Goal: Task Accomplishment & Management: Complete application form

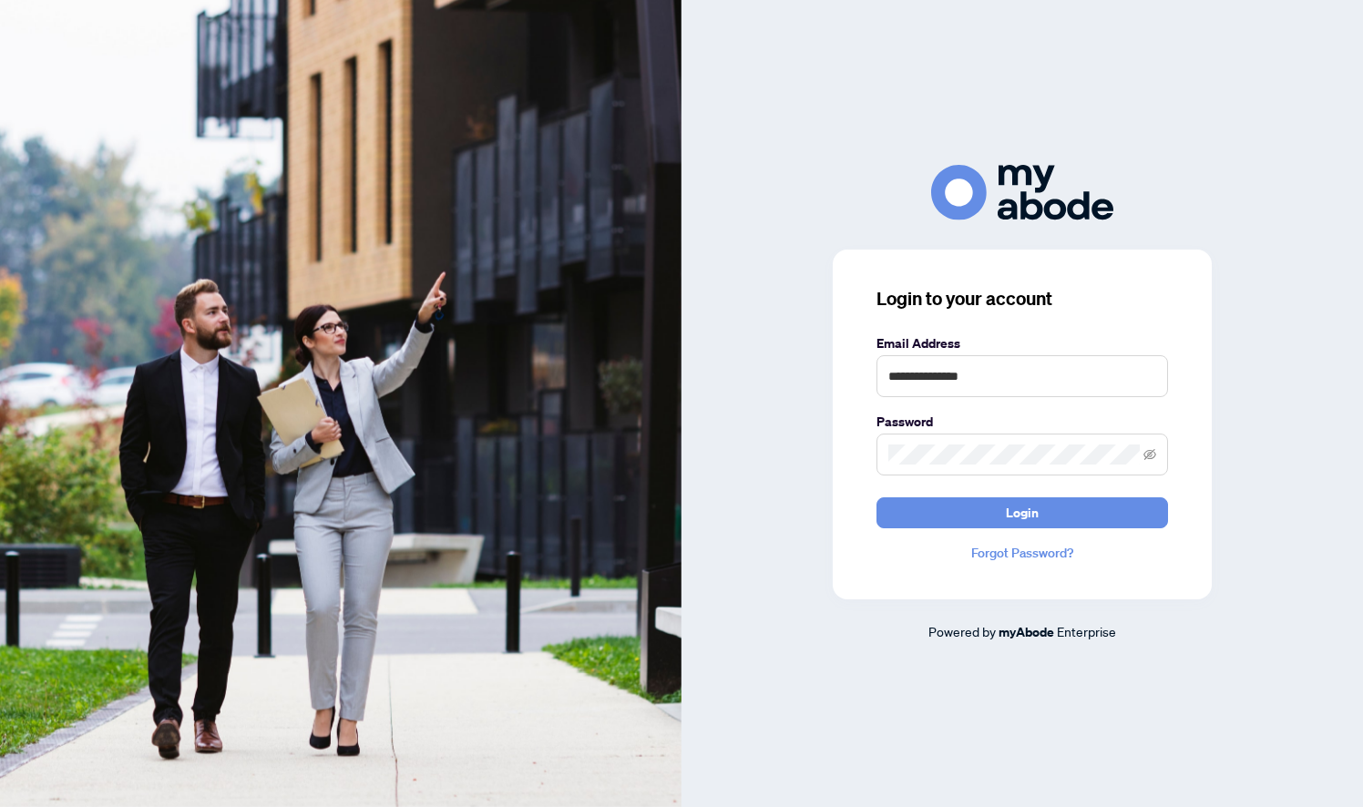
type input "**********"
click at [1022, 512] on button "Login" at bounding box center [1022, 512] width 292 height 31
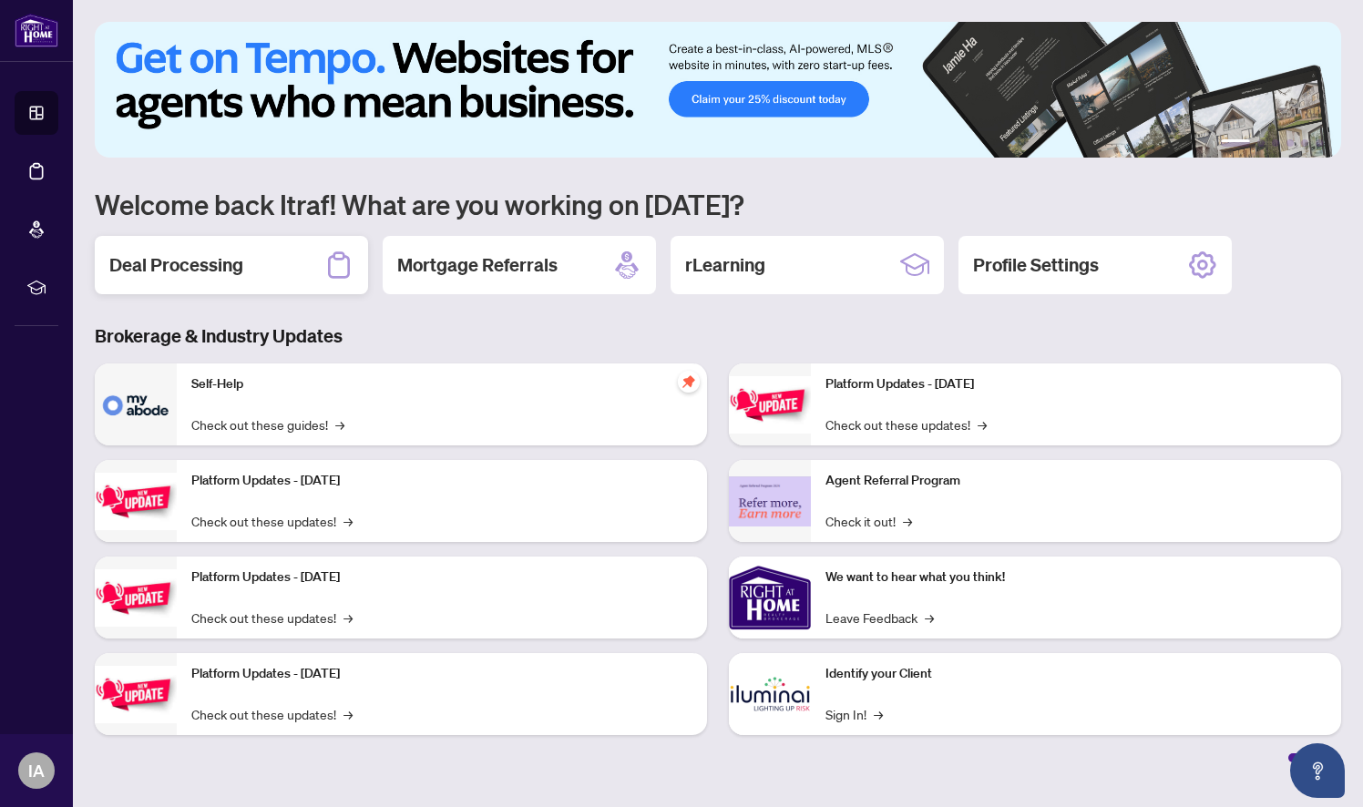
click at [211, 272] on h2 "Deal Processing" at bounding box center [176, 265] width 134 height 26
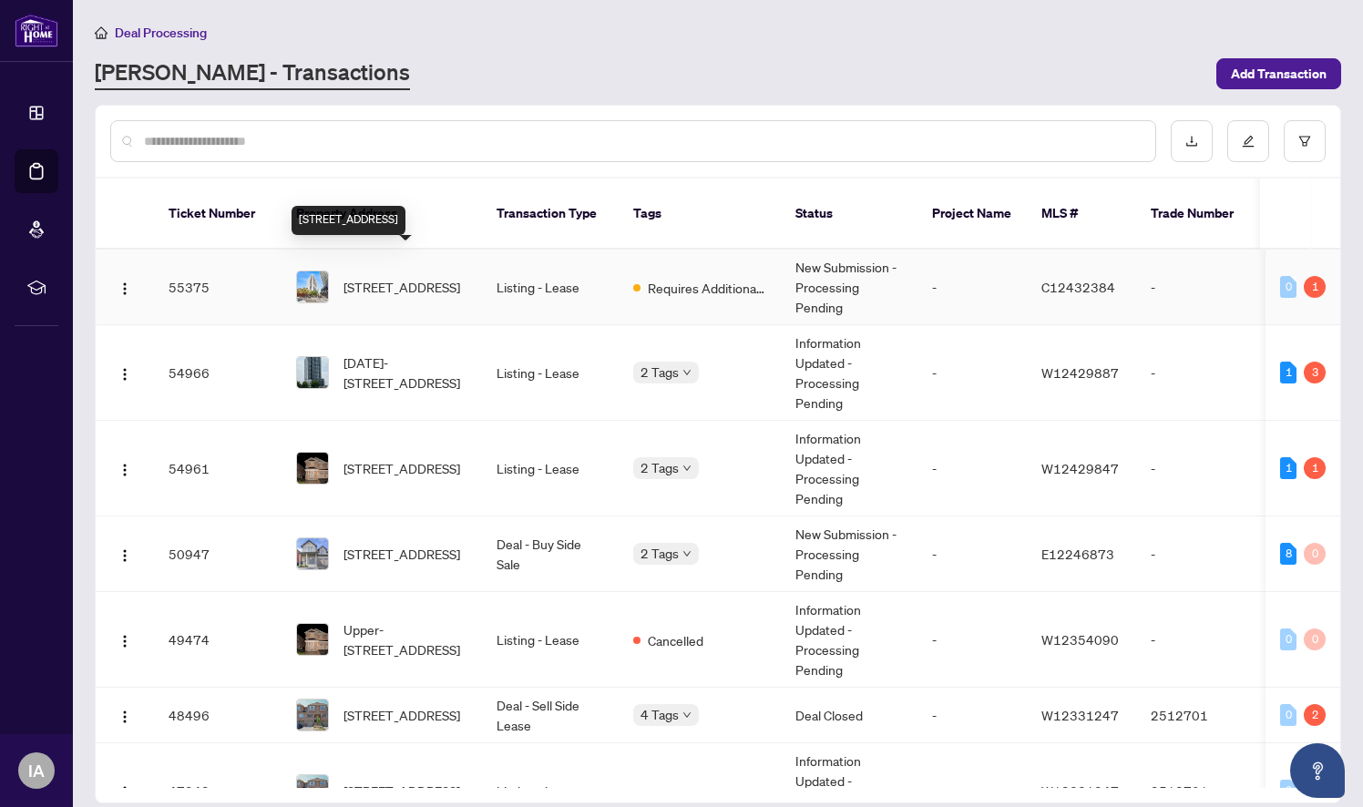
click at [421, 282] on span "2301-330 Richmond St, Toronto, Ontario M5V 0M4, Canada" at bounding box center [401, 287] width 117 height 20
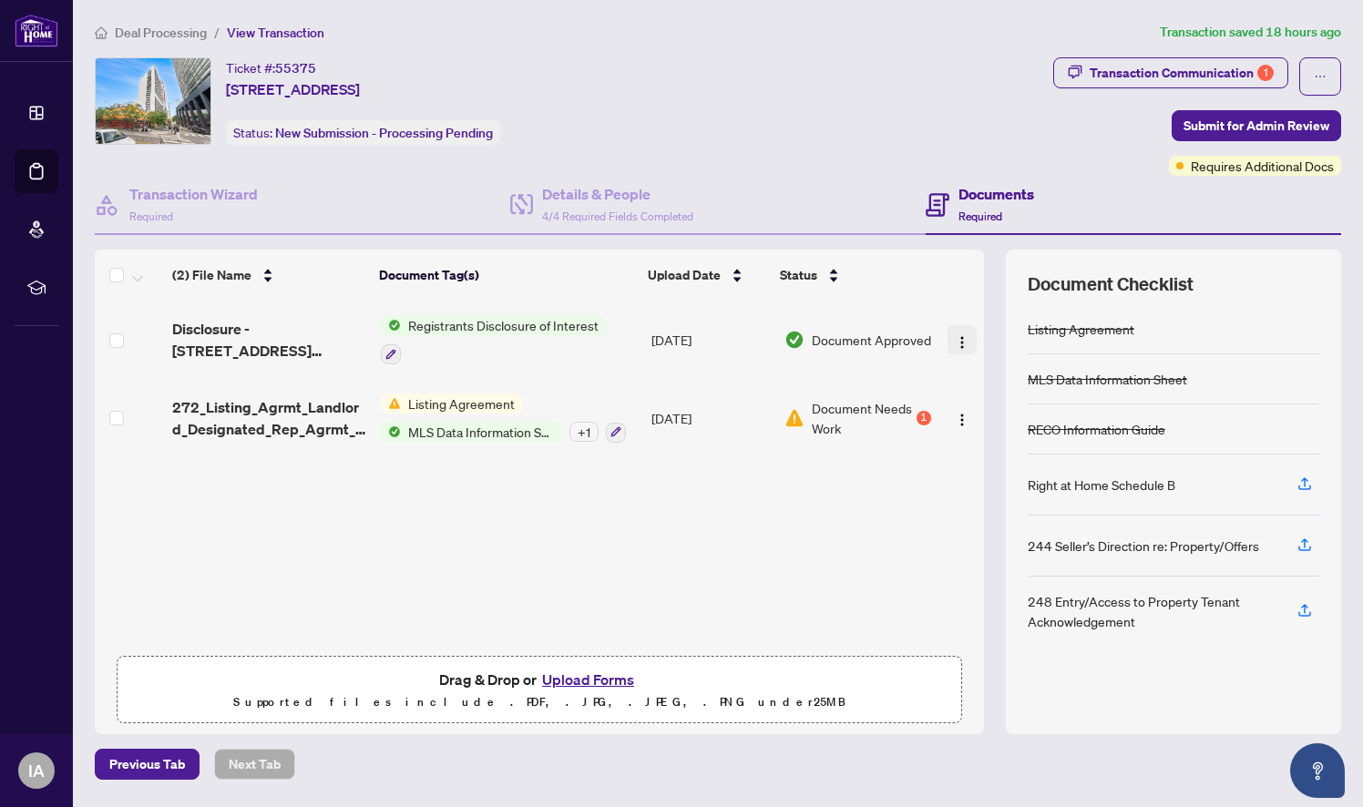
click at [956, 342] on img "button" at bounding box center [962, 342] width 15 height 15
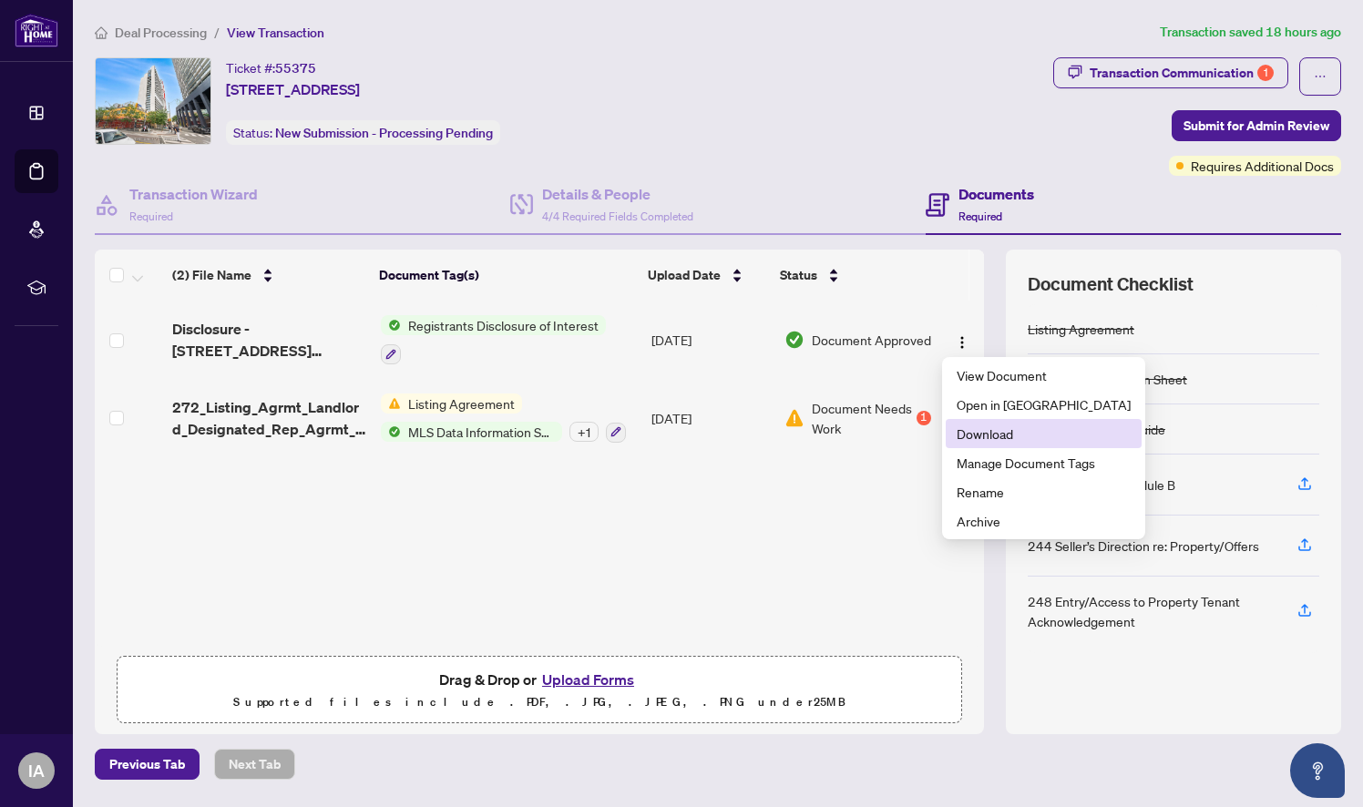
click at [980, 430] on span "Download" at bounding box center [1044, 434] width 174 height 20
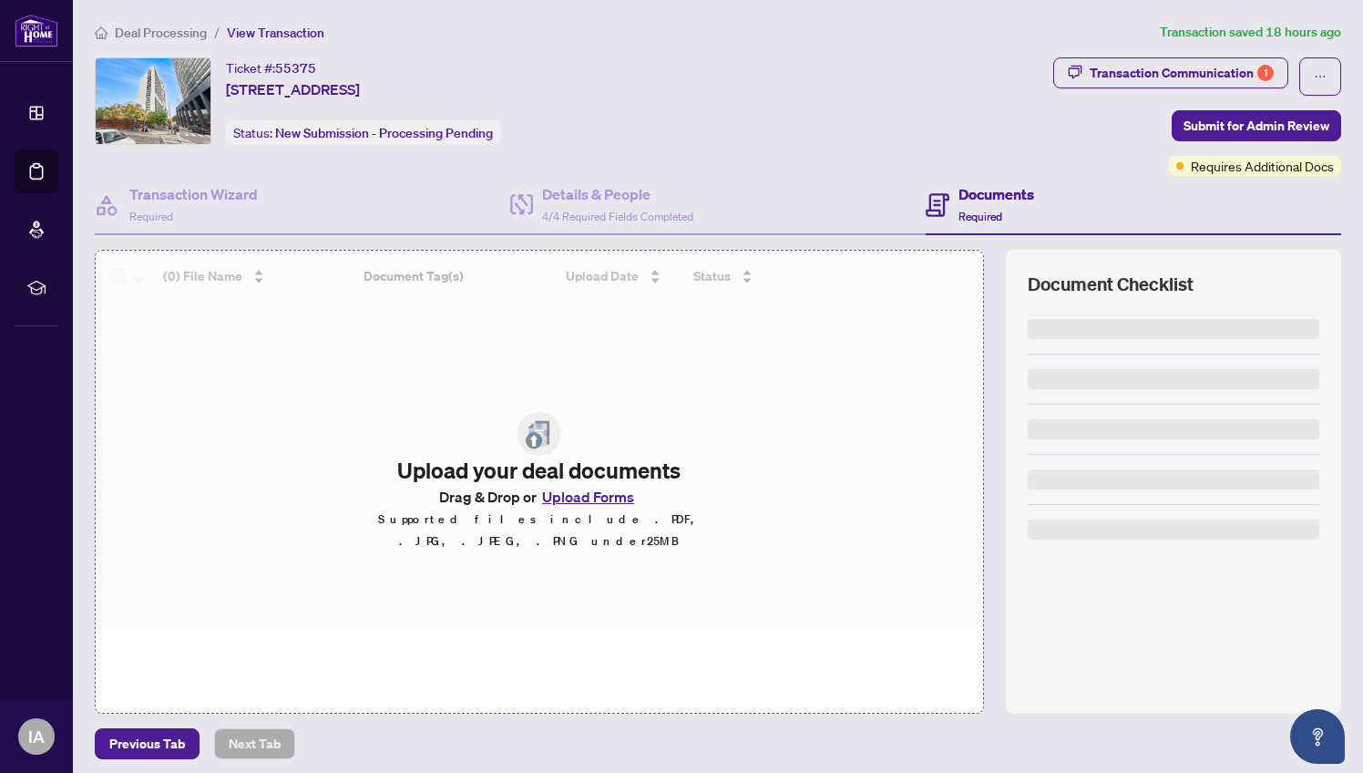
click at [165, 32] on span "Deal Processing" at bounding box center [161, 33] width 92 height 16
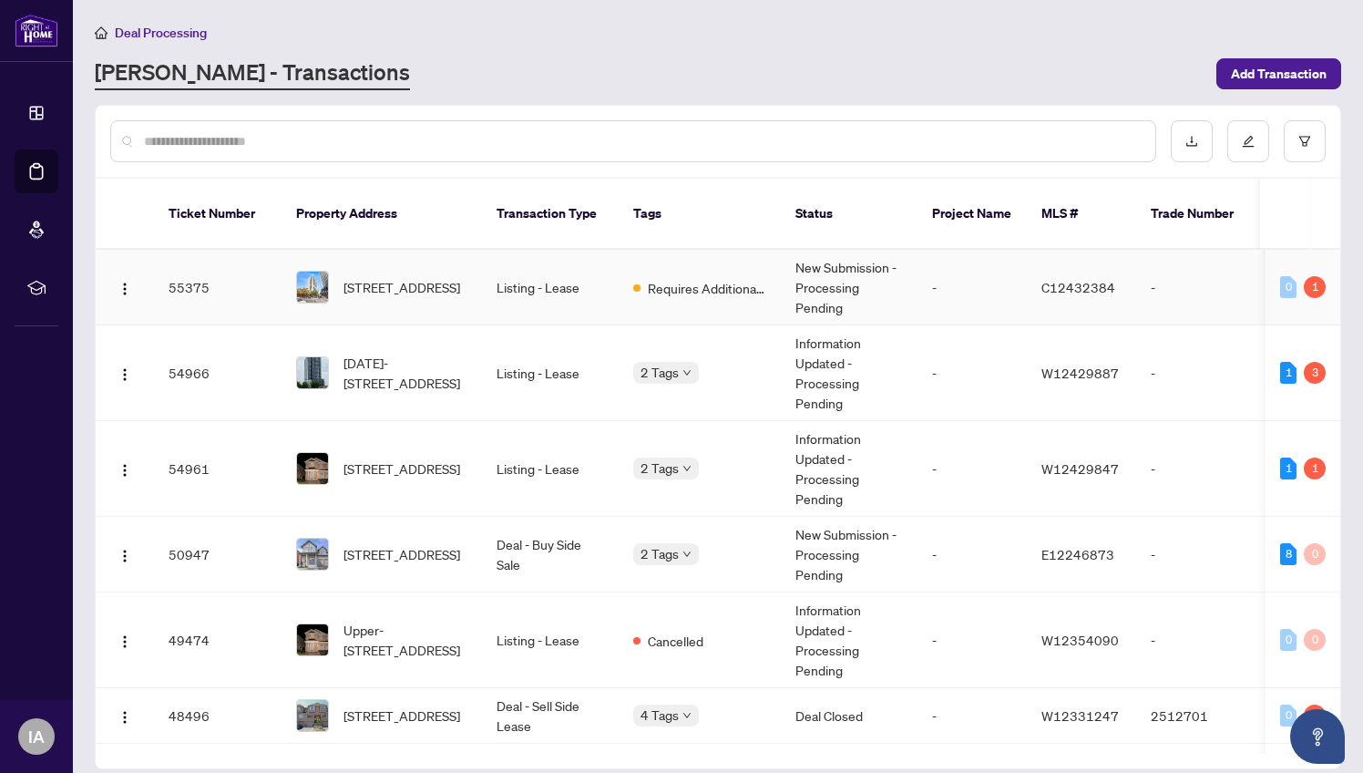
click at [433, 277] on span "2301-330 Richmond St, Toronto, Ontario M5V 0M4, Canada" at bounding box center [401, 287] width 117 height 20
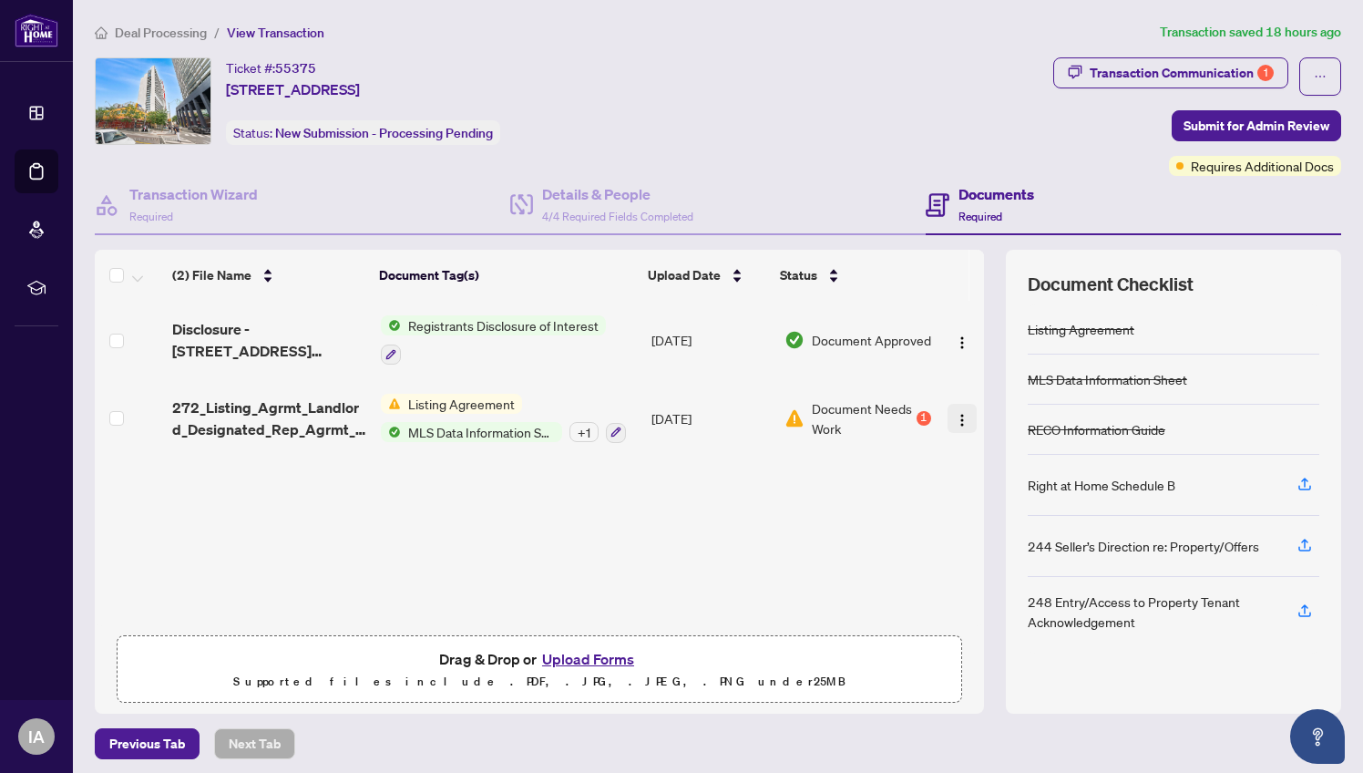
click at [955, 419] on img "button" at bounding box center [962, 420] width 15 height 15
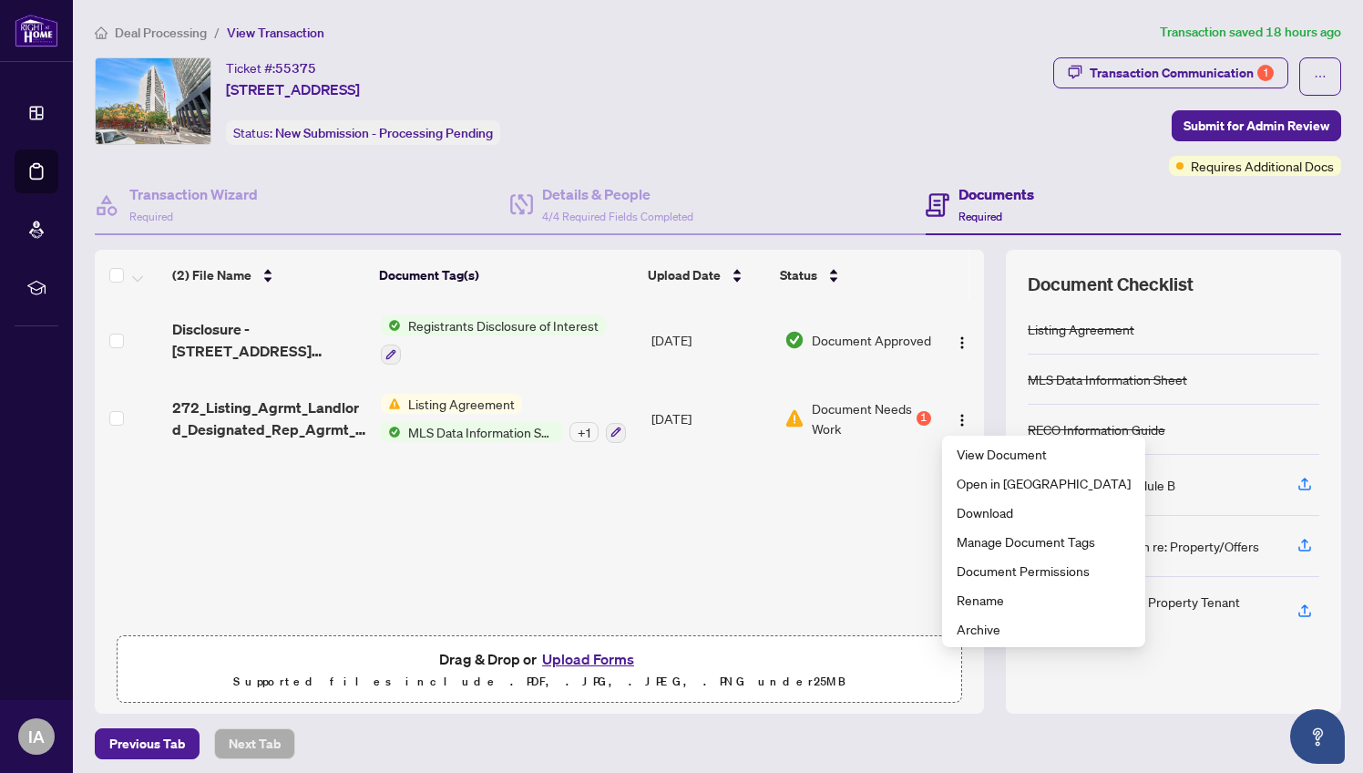
click at [907, 423] on span "Document Needs Work" at bounding box center [862, 418] width 101 height 40
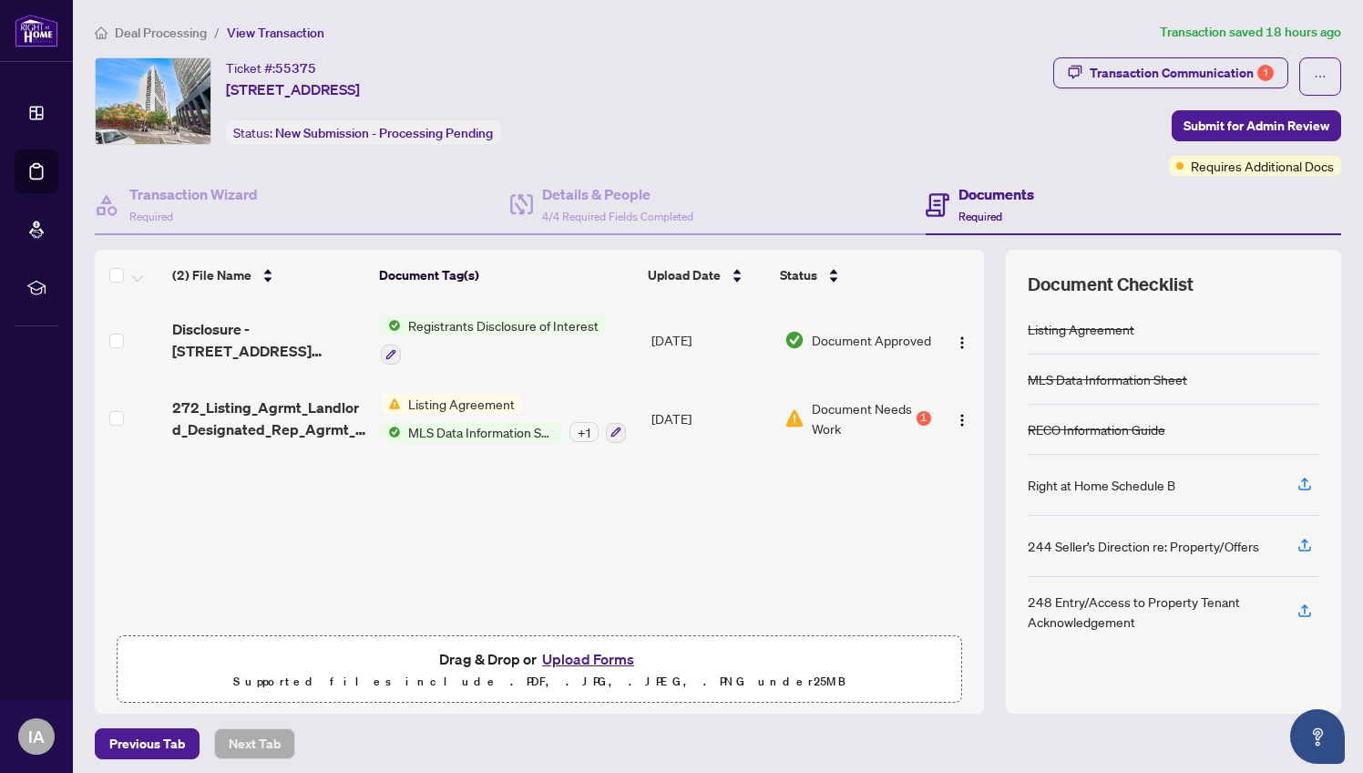
click at [836, 415] on span "Document Needs Work" at bounding box center [862, 418] width 101 height 40
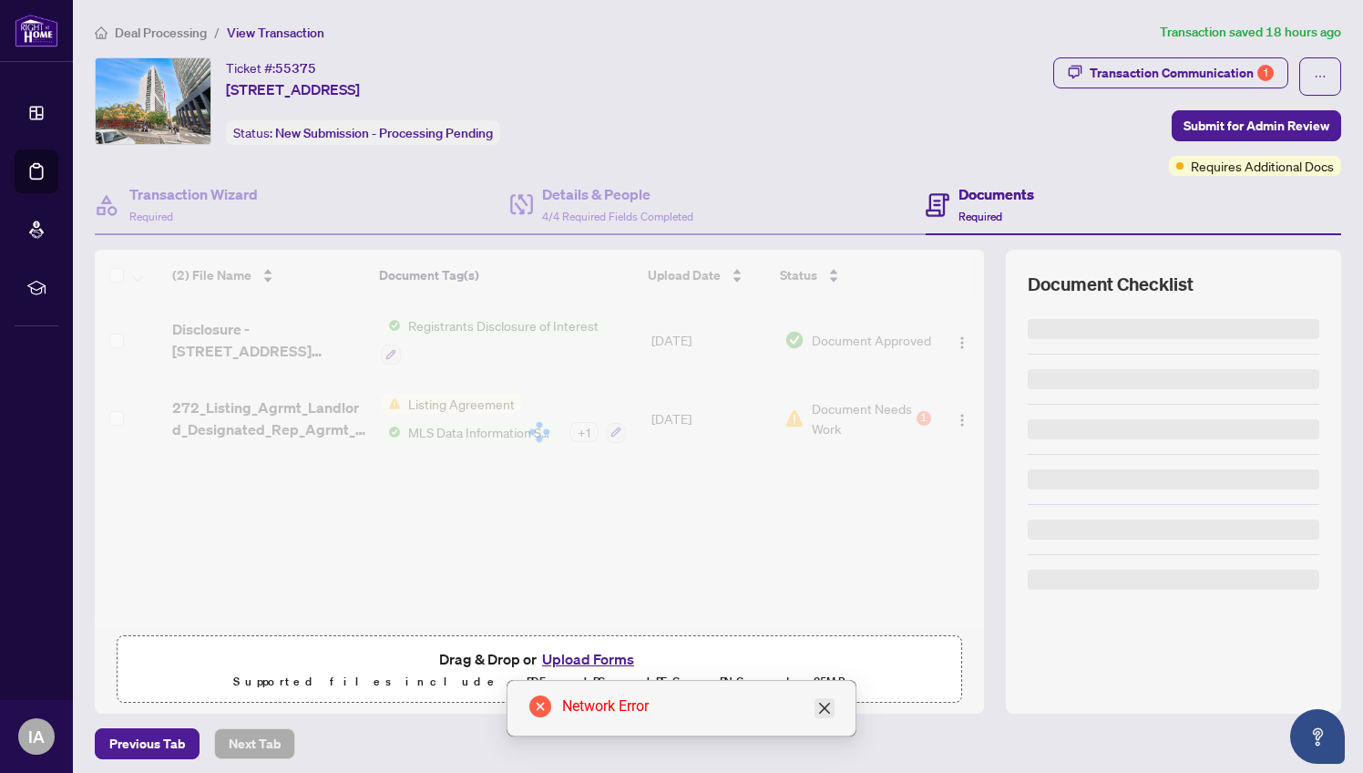
click at [829, 712] on icon "close" at bounding box center [824, 707] width 11 height 11
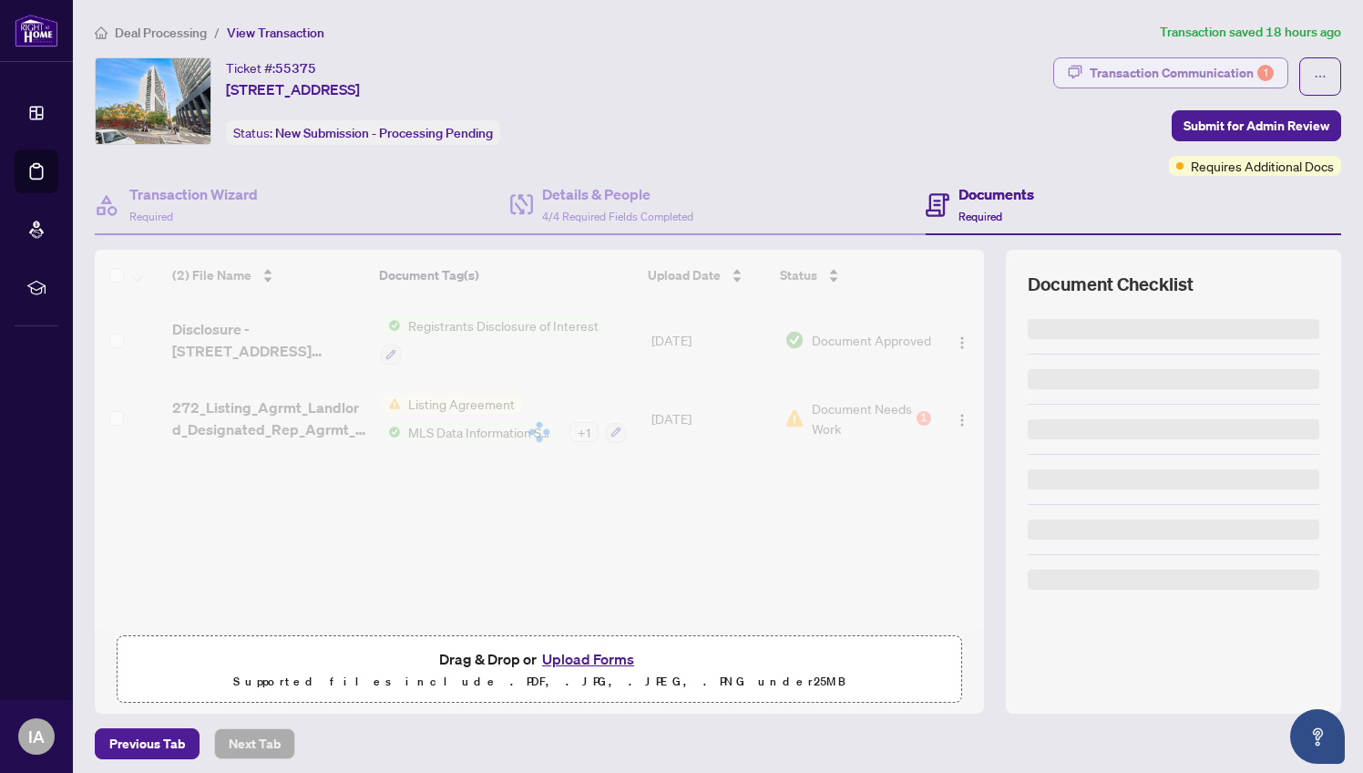
click at [1207, 67] on div "Transaction Communication 1" at bounding box center [1182, 72] width 184 height 29
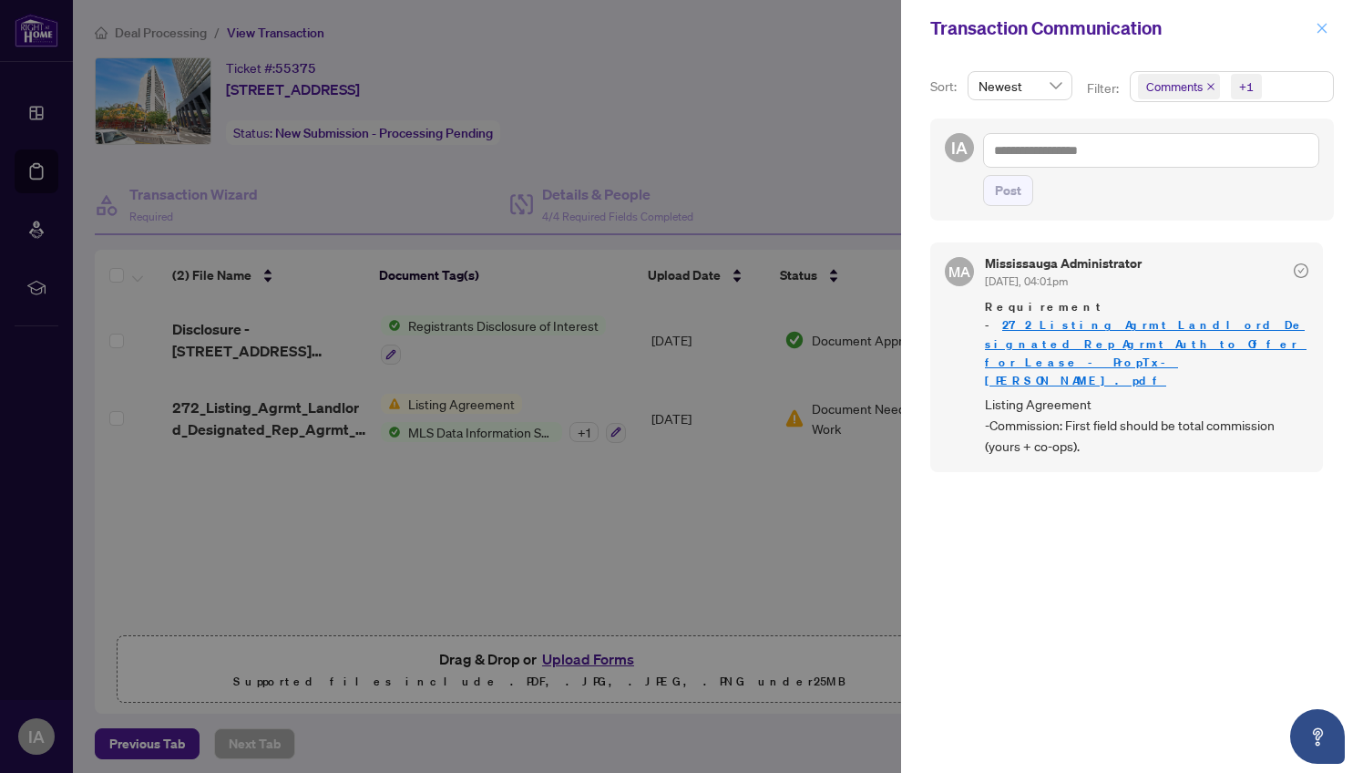
click at [1326, 21] on span "button" at bounding box center [1322, 28] width 13 height 29
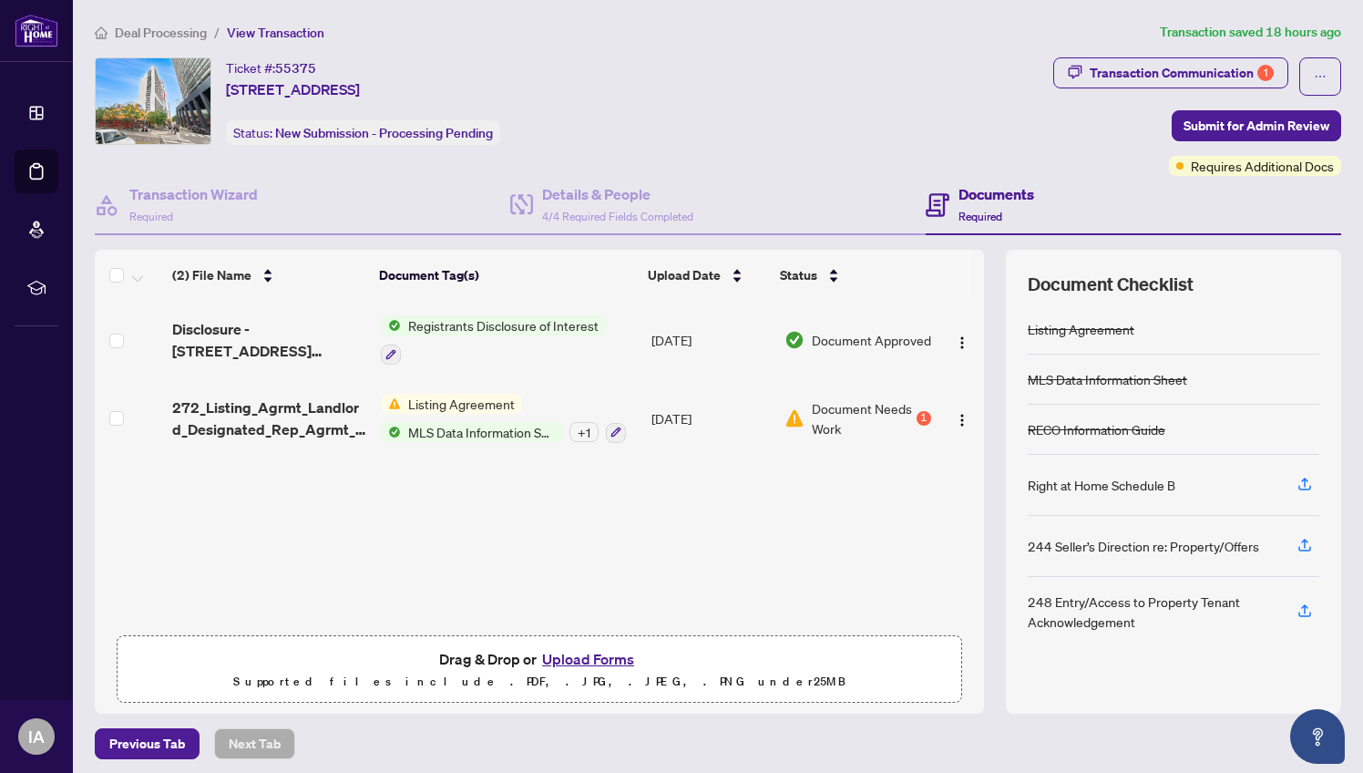
click at [623, 655] on button "Upload Forms" at bounding box center [588, 659] width 103 height 24
click at [585, 663] on button "Upload Forms" at bounding box center [588, 659] width 103 height 24
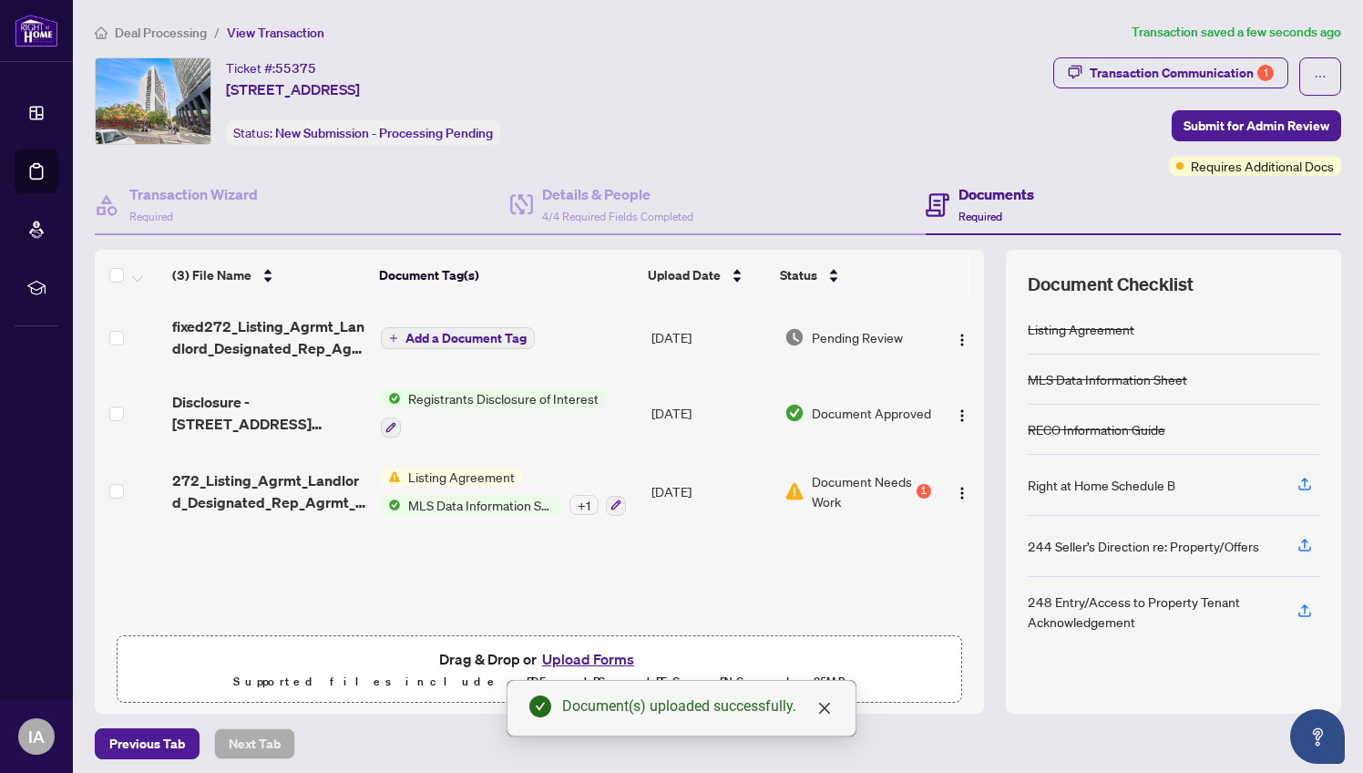
click at [489, 339] on span "Add a Document Tag" at bounding box center [465, 338] width 121 height 13
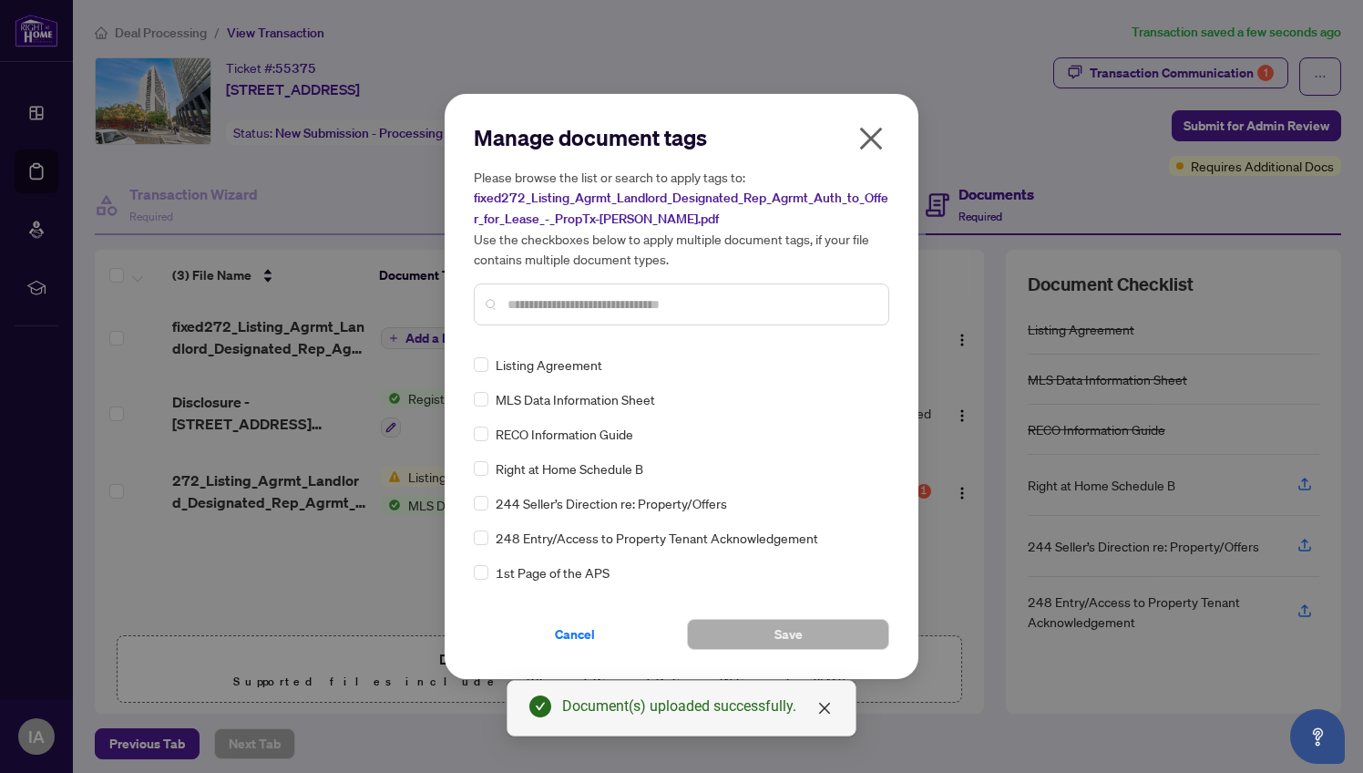
click at [550, 339] on div "Manage document tags Please browse the list or search to apply tags to: fixed27…" at bounding box center [681, 386] width 415 height 527
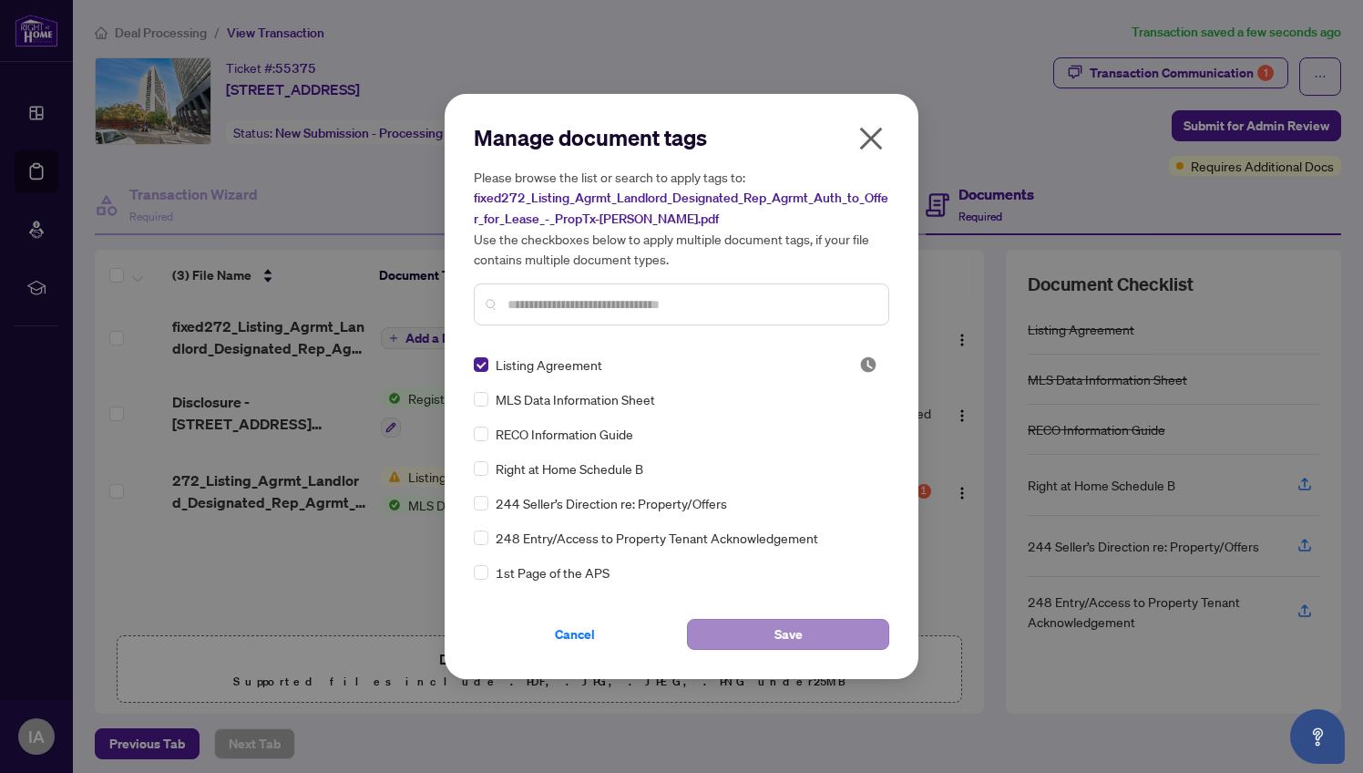
click at [782, 638] on span "Save" at bounding box center [788, 634] width 28 height 29
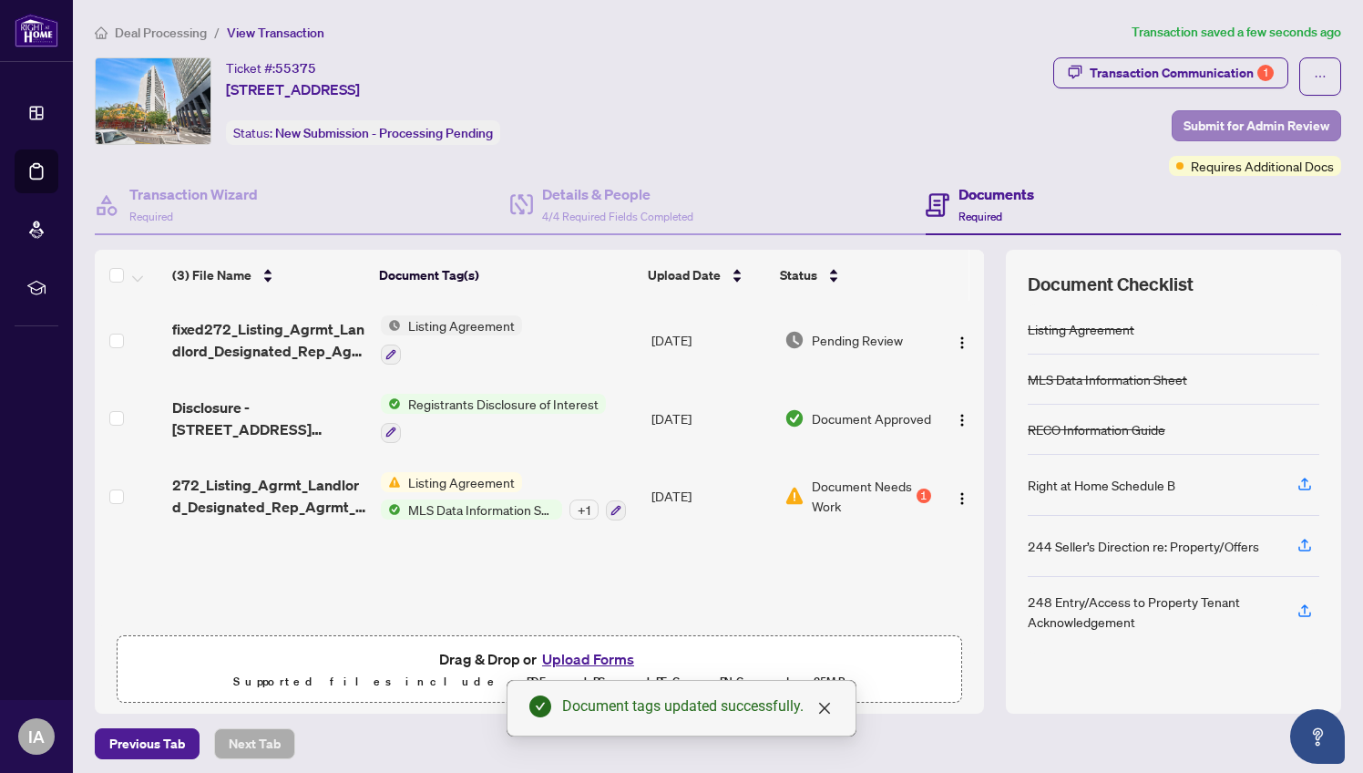
click at [1262, 122] on span "Submit for Admin Review" at bounding box center [1257, 125] width 146 height 29
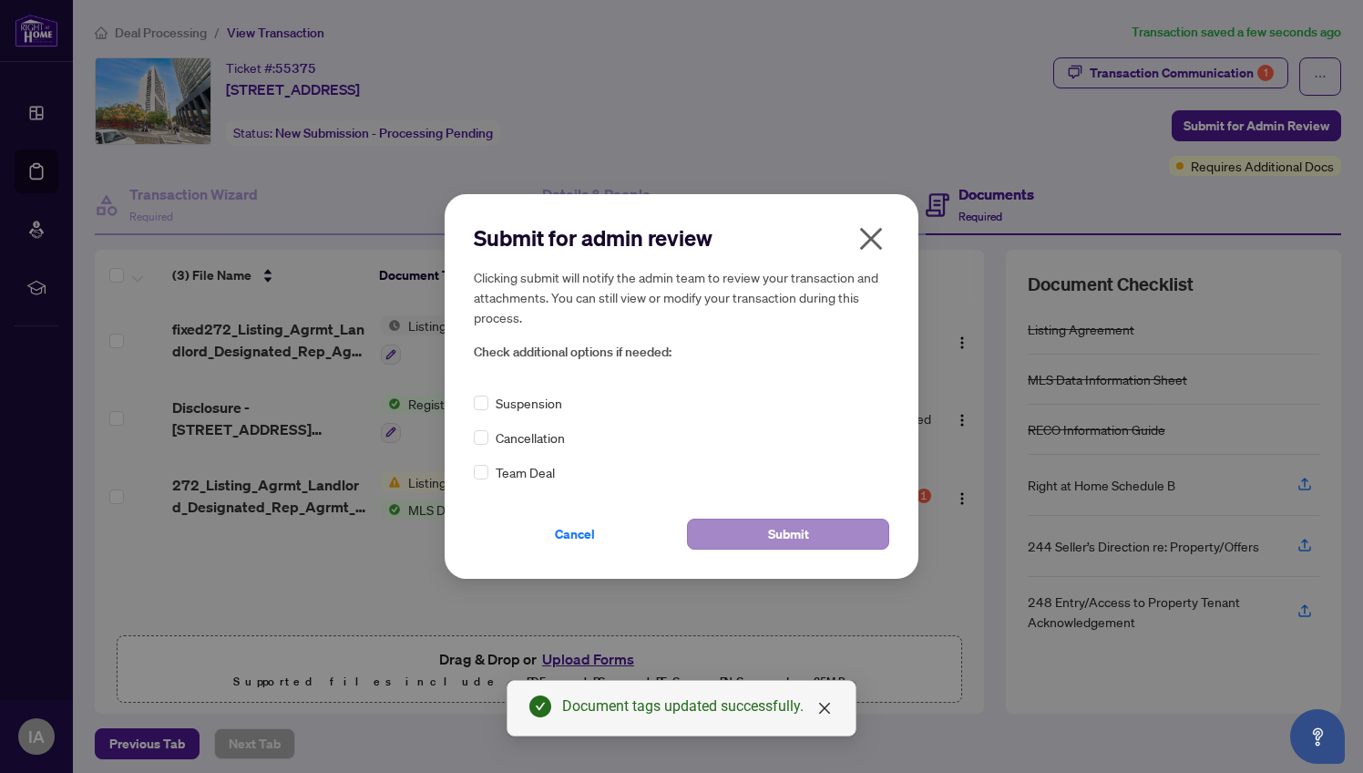
click at [811, 538] on button "Submit" at bounding box center [788, 533] width 202 height 31
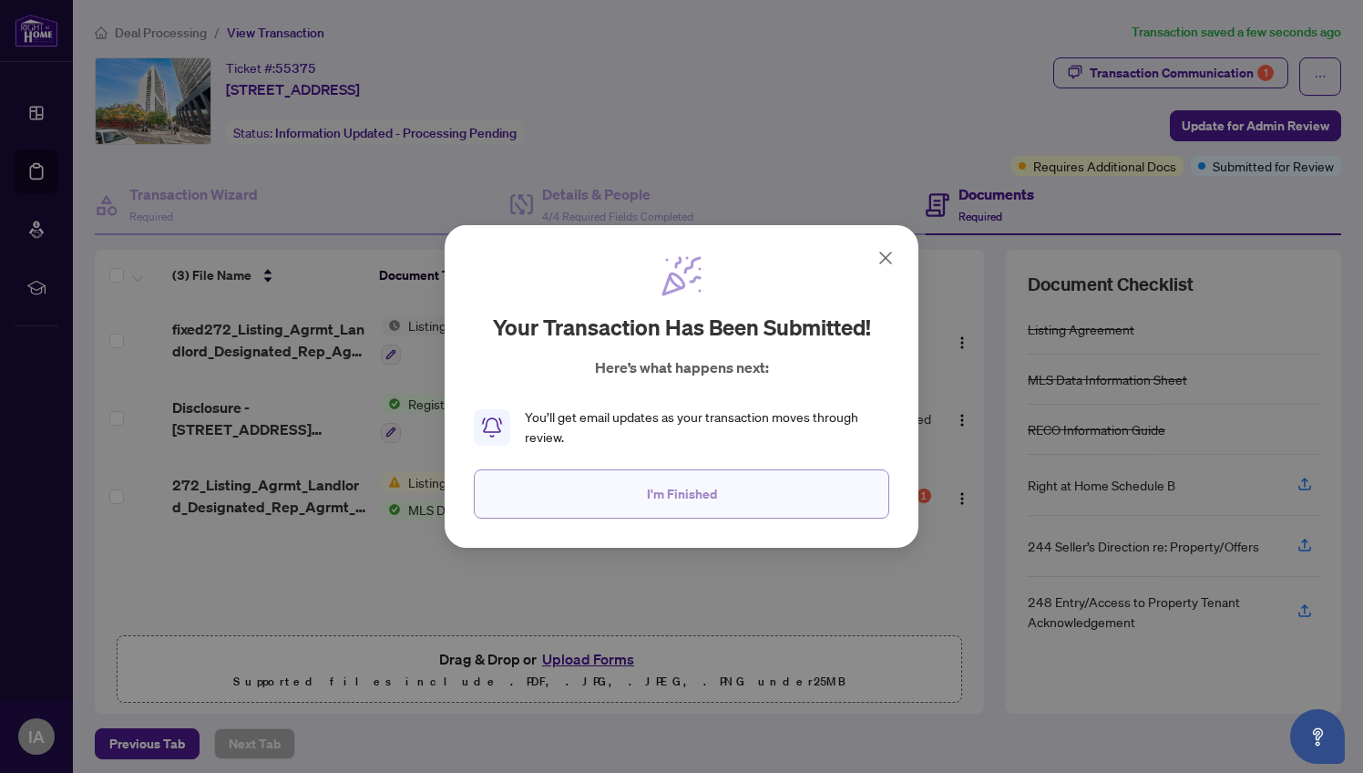
click at [726, 515] on button "I'm Finished" at bounding box center [681, 493] width 415 height 49
